Goal: Participate in discussion: Engage in conversation with other users on a specific topic

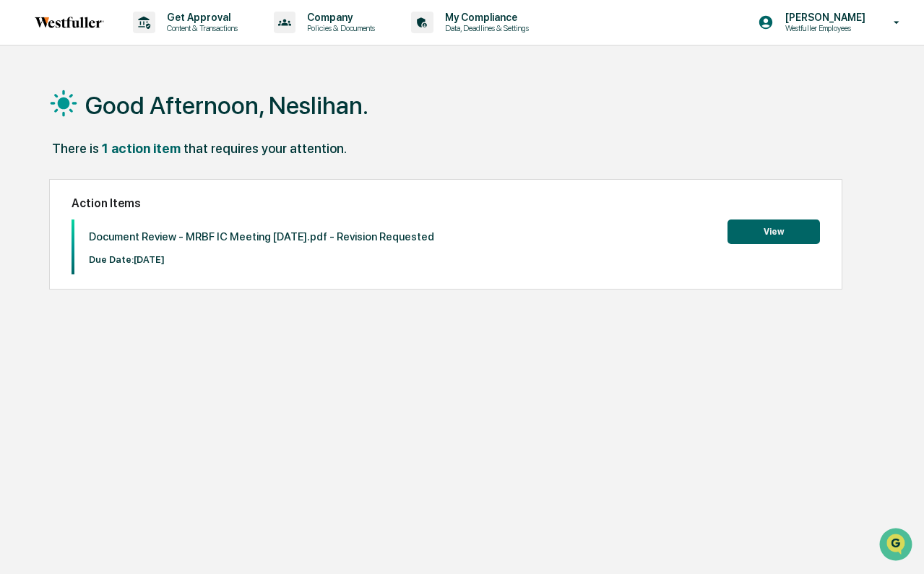
click at [742, 233] on button "View" at bounding box center [773, 232] width 92 height 25
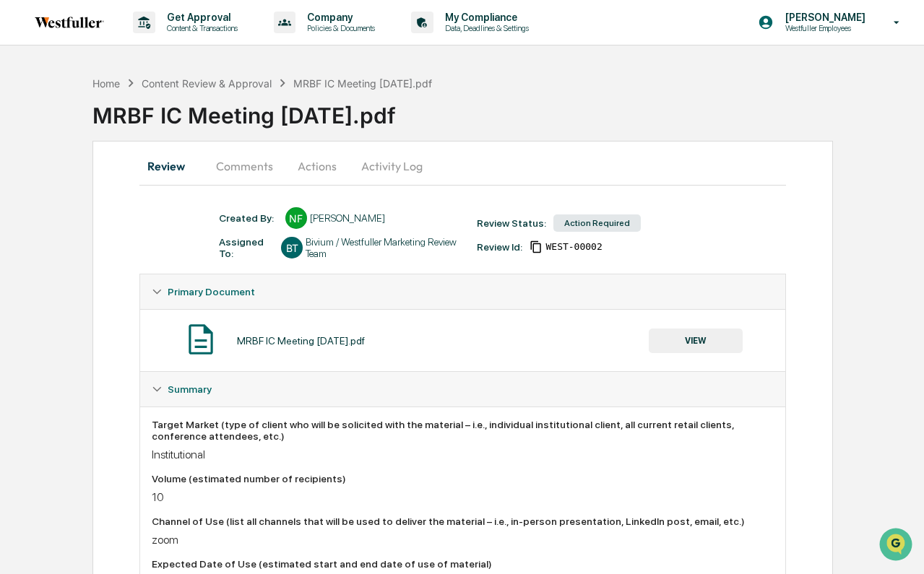
click at [271, 169] on button "Comments" at bounding box center [244, 166] width 80 height 35
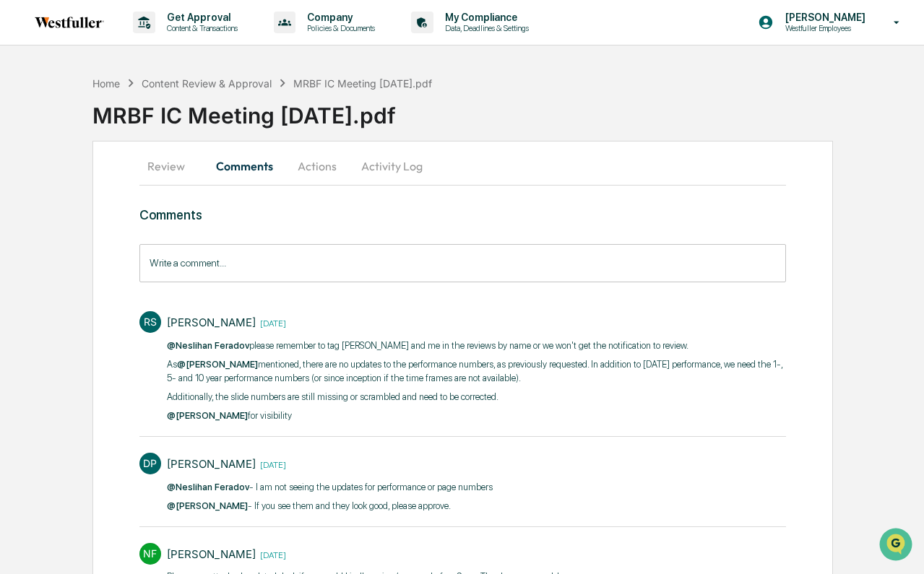
click at [353, 400] on p "Additionally, the slide numbers are still missing or scrambled and need to be c…" at bounding box center [476, 397] width 619 height 14
drag, startPoint x: 306, startPoint y: 413, endPoint x: 160, endPoint y: 345, distance: 161.6
click at [161, 345] on div "RS [PERSON_NAME] [DATE] ​ @[PERSON_NAME] please remember to tag [PERSON_NAME] a…" at bounding box center [462, 366] width 646 height 124
click at [330, 360] on p "As @[PERSON_NAME] mentioned, there are no updates to the performance numbers, a…" at bounding box center [476, 372] width 619 height 28
click at [305, 378] on p "As @[PERSON_NAME] mentioned, there are no updates to the performance numbers, a…" at bounding box center [476, 372] width 619 height 28
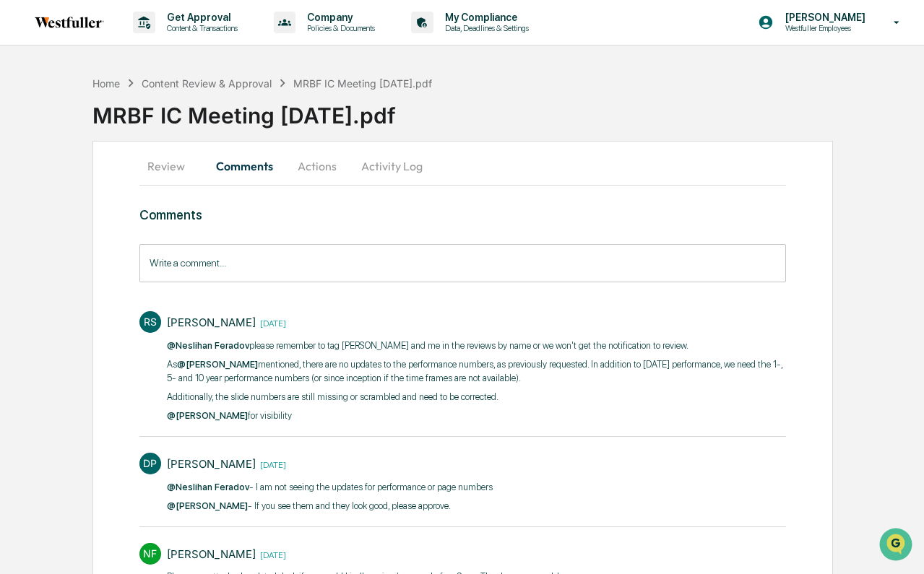
click at [396, 398] on p "Additionally, the slide numbers are still missing or scrambled and need to be c…" at bounding box center [476, 397] width 619 height 14
click at [352, 413] on p "@[PERSON_NAME] for visibility​" at bounding box center [476, 416] width 619 height 14
click at [322, 401] on p "Additionally, the slide numbers are still missing or scrambled and need to be c…" at bounding box center [476, 397] width 619 height 14
drag, startPoint x: 304, startPoint y: 417, endPoint x: 167, endPoint y: 360, distance: 148.9
click at [167, 360] on div "​ @[PERSON_NAME] please remember to tag [PERSON_NAME] and me in the reviews by …" at bounding box center [476, 381] width 619 height 85
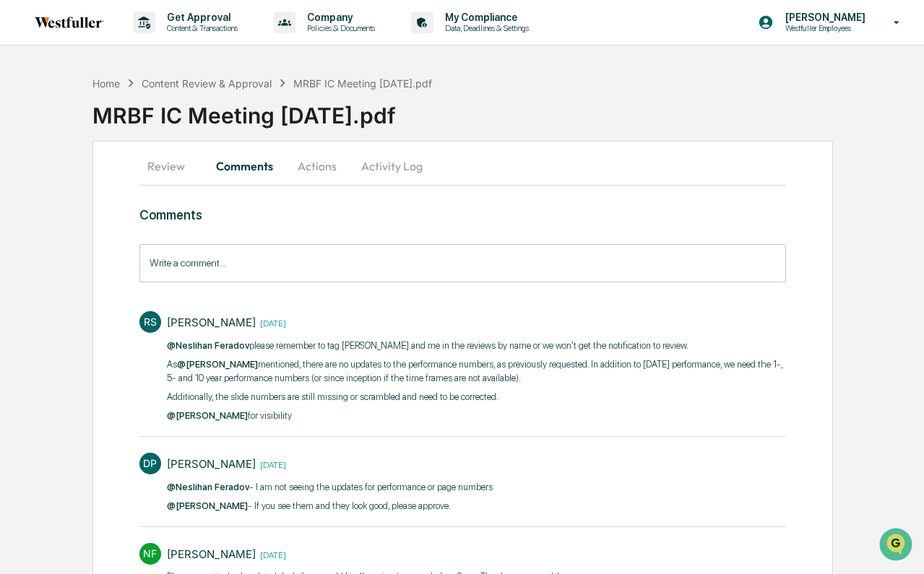
copy div "As @[PERSON_NAME] mentioned, there are no updates to the performance numbers, a…"
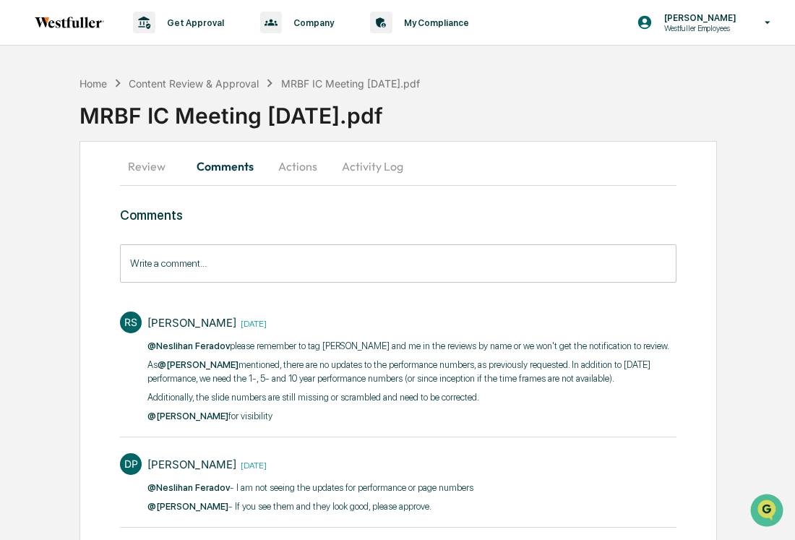
click at [295, 386] on p "As @[PERSON_NAME] mentioned, there are no updates to the performance numbers, a…" at bounding box center [411, 372] width 529 height 28
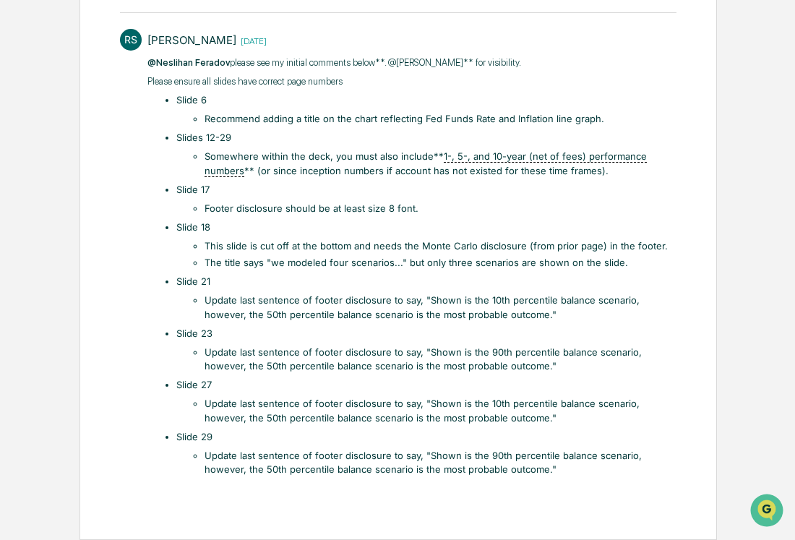
scroll to position [984, 0]
click at [360, 261] on li "The title says "we modeled four scenarios..." but only three scenarios are show…" at bounding box center [440, 263] width 472 height 14
click at [370, 254] on li "This slide is cut off at the bottom and needs the Monte Carlo disclosure (from …" at bounding box center [440, 246] width 472 height 14
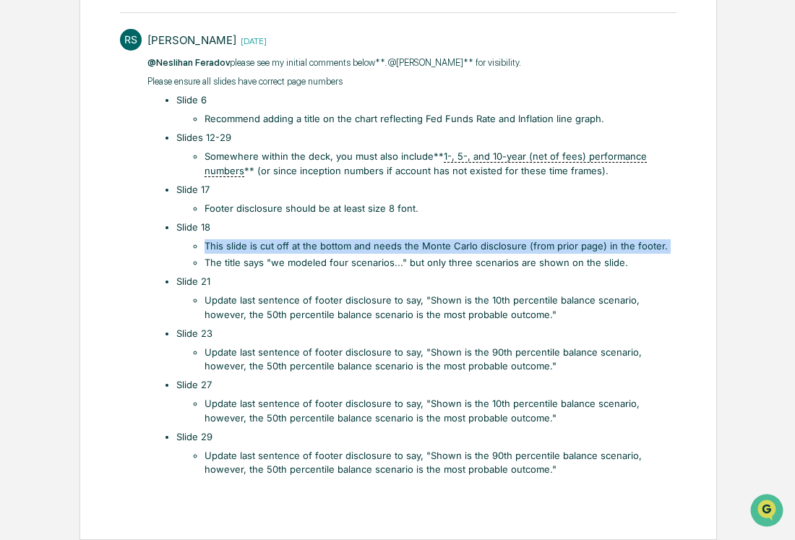
click at [370, 254] on li "This slide is cut off at the bottom and needs the Monte Carlo disclosure (from …" at bounding box center [440, 246] width 472 height 14
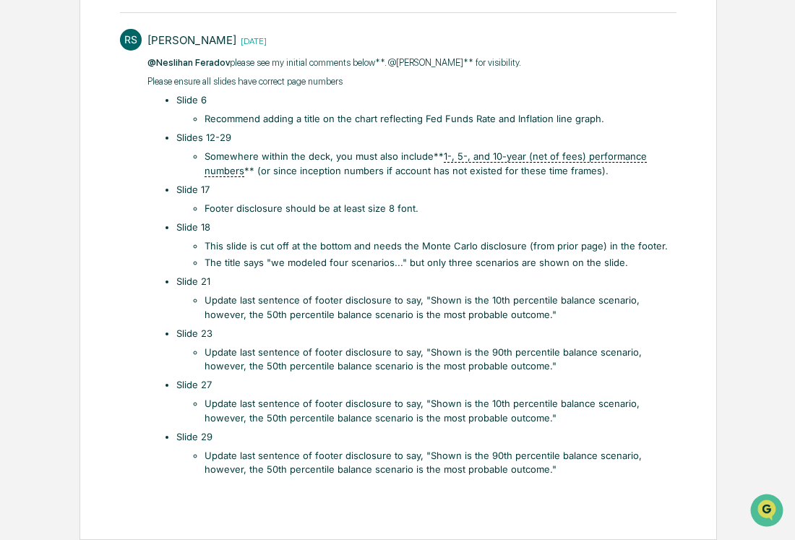
click at [332, 268] on li "The title says "we modeled four scenarios..." but only three scenarios are show…" at bounding box center [440, 263] width 472 height 14
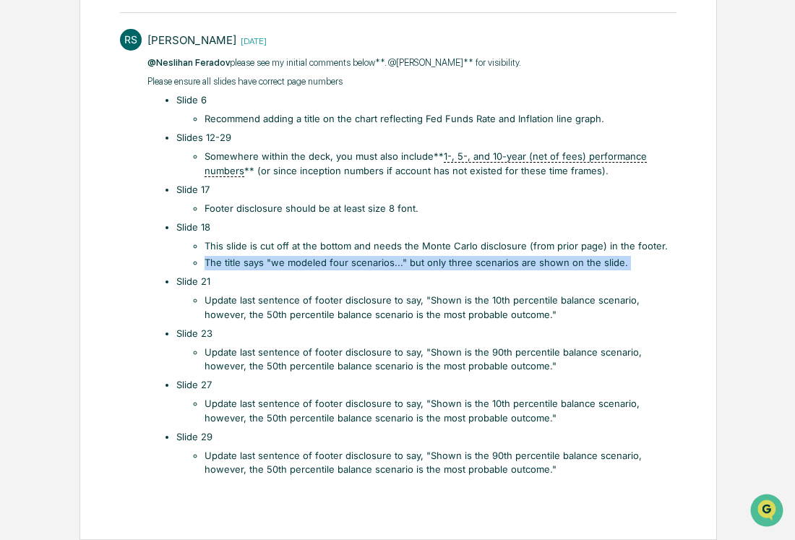
click at [332, 268] on li "The title says "we modeled four scenarios..." but only three scenarios are show…" at bounding box center [440, 263] width 472 height 14
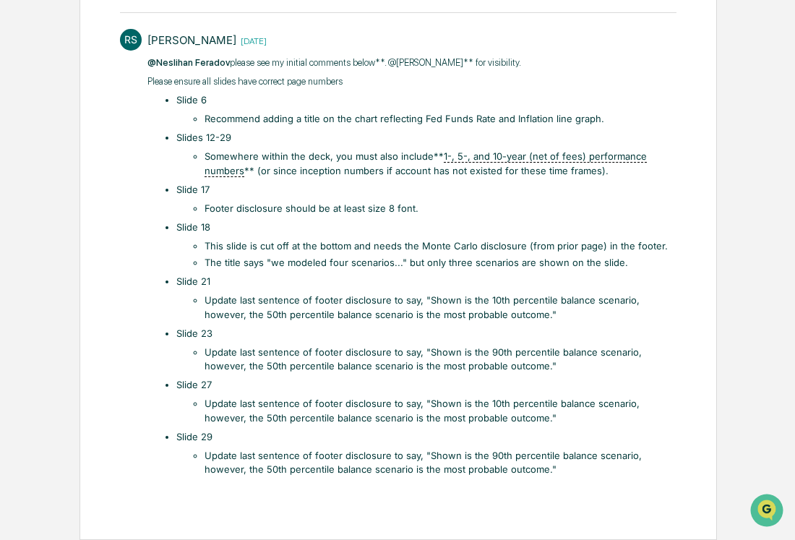
click at [351, 298] on li "Update last sentence of footer disclosure to say, "Shown is the 10th percentile…" at bounding box center [440, 307] width 472 height 28
click at [386, 265] on li "The title says "we modeled four scenarios..." but only three scenarios are show…" at bounding box center [440, 263] width 472 height 14
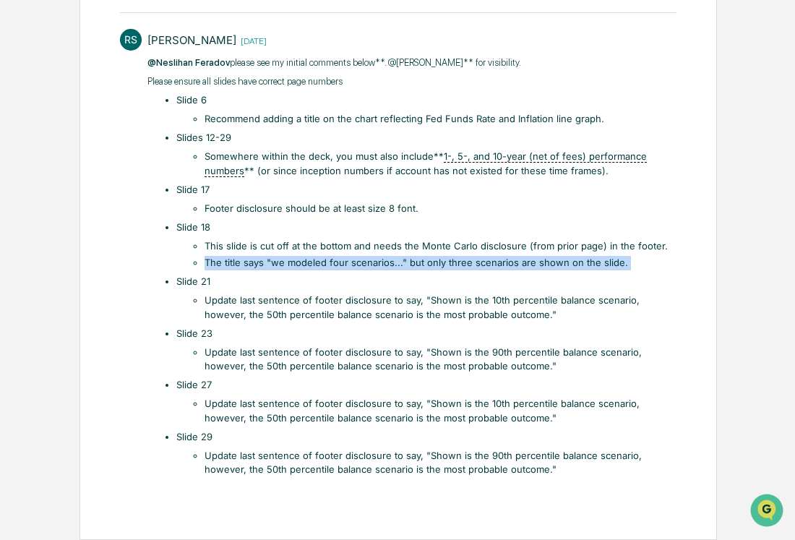
click at [386, 265] on li "The title says "we modeled four scenarios..." but only three scenarios are show…" at bounding box center [440, 263] width 472 height 14
click at [359, 264] on li "The title says "we modeled four scenarios..." but only three scenarios are show…" at bounding box center [440, 263] width 472 height 14
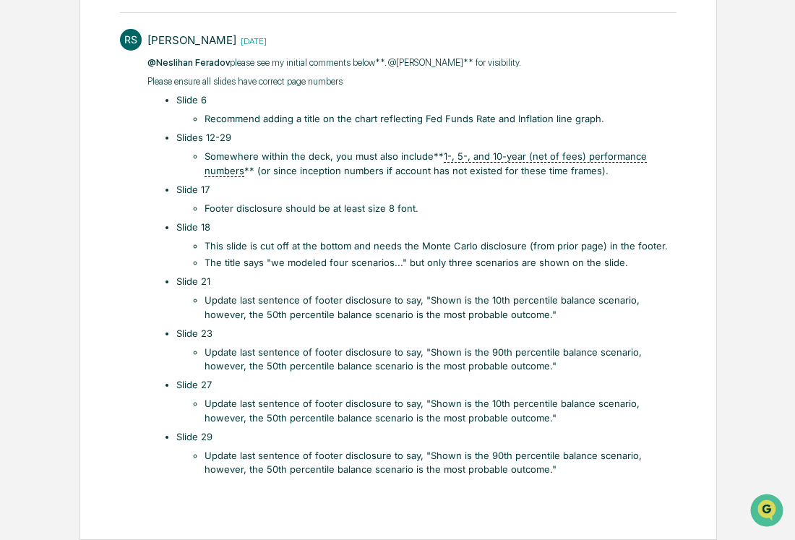
click at [407, 242] on li "This slide is cut off at the bottom and needs the Monte Carlo disclosure (from …" at bounding box center [440, 246] width 472 height 14
click at [401, 248] on li "This slide is cut off at the bottom and needs the Monte Carlo disclosure (from …" at bounding box center [440, 246] width 472 height 14
click at [425, 248] on li "This slide is cut off at the bottom and needs the Monte Carlo disclosure (from …" at bounding box center [440, 246] width 472 height 14
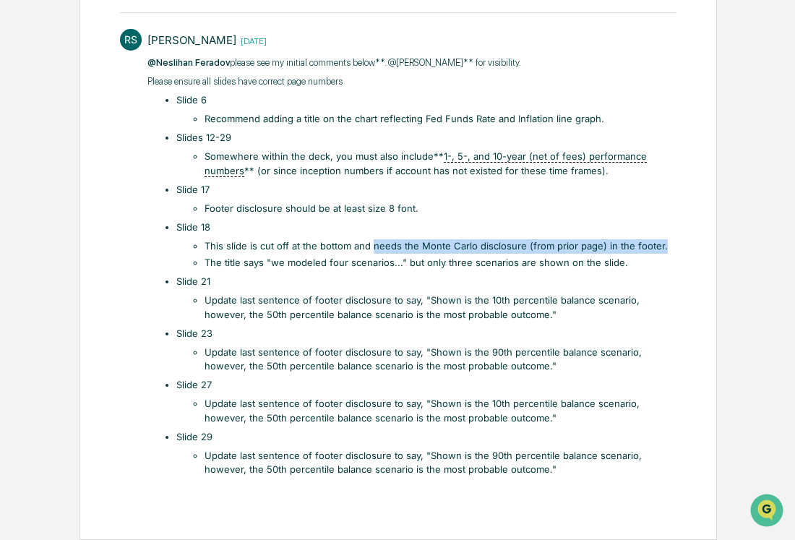
drag, startPoint x: 372, startPoint y: 248, endPoint x: 675, endPoint y: 251, distance: 302.6
click at [675, 251] on li "This slide is cut off at the bottom and needs the Monte Carlo disclosure (from …" at bounding box center [440, 246] width 472 height 14
copy li "needs the Monte Carlo disclosure (from prior page) in the footer."
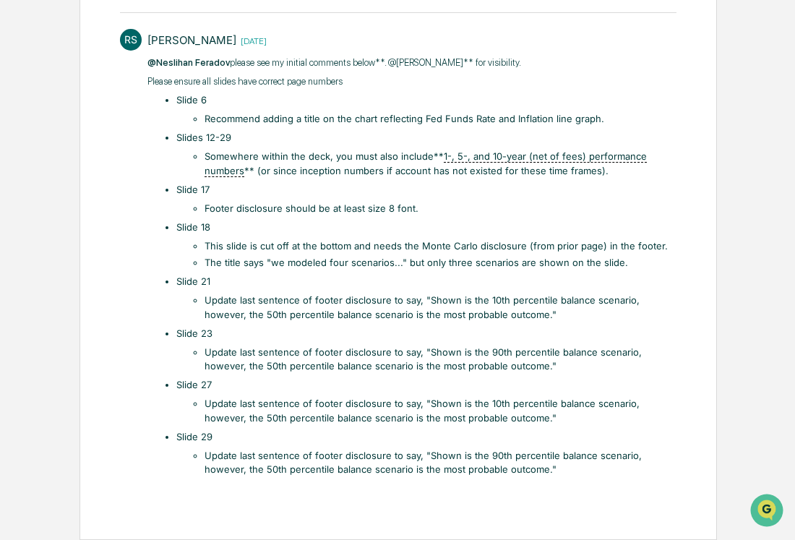
click at [349, 259] on li "The title says "we modeled four scenarios..." but only three scenarios are show…" at bounding box center [440, 263] width 472 height 14
click at [272, 265] on li "The title says "we modeled four scenarios..." but only three scenarios are show…" at bounding box center [440, 263] width 472 height 14
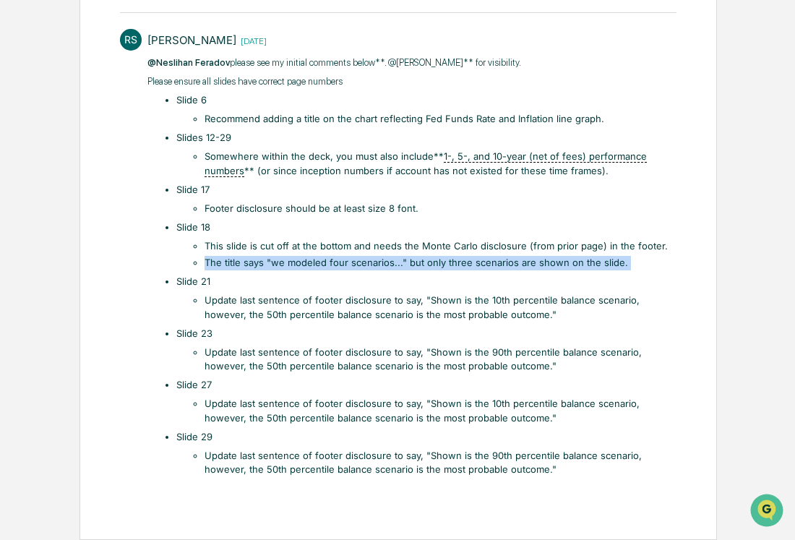
click at [272, 265] on li "The title says "we modeled four scenarios..." but only three scenarios are show…" at bounding box center [440, 263] width 472 height 14
copy ul "The title says "we modeled four scenarios..." but only three scenarios are show…"
